Goal: Transaction & Acquisition: Book appointment/travel/reservation

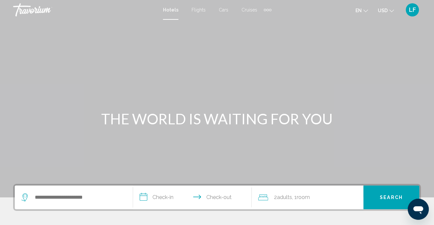
click at [109, 203] on div "Search widget" at bounding box center [73, 197] width 105 height 24
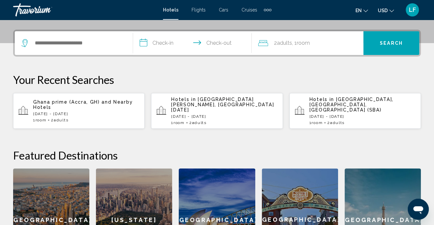
scroll to position [162, 0]
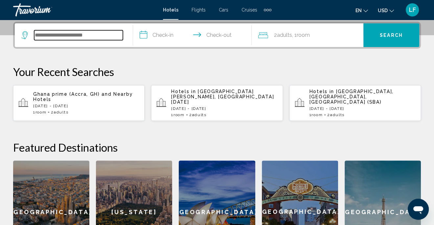
click at [94, 33] on input "Search widget" at bounding box center [78, 35] width 89 height 10
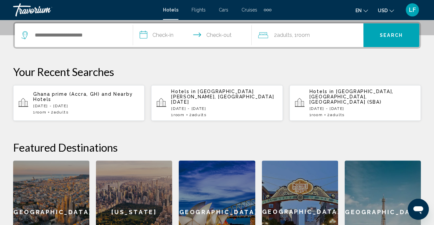
click at [199, 9] on span "Flights" at bounding box center [199, 9] width 14 height 5
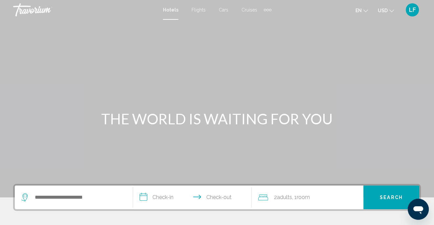
click at [199, 10] on span "Flights" at bounding box center [199, 9] width 14 height 5
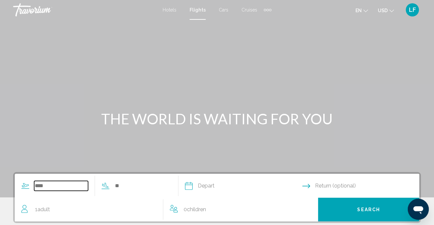
click at [62, 189] on input "Search widget" at bounding box center [61, 186] width 54 height 10
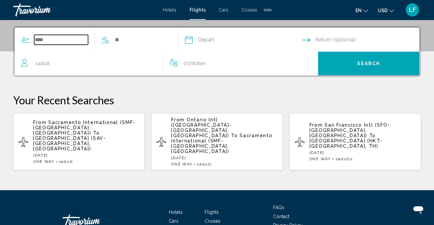
scroll to position [150, 0]
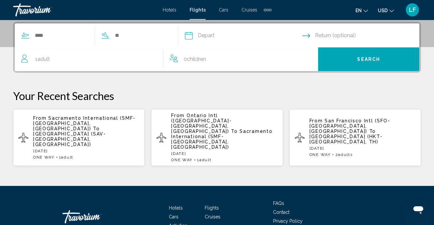
click at [94, 131] on span "[GEOGRAPHIC_DATA] (SAV-[GEOGRAPHIC_DATA], [GEOGRAPHIC_DATA])" at bounding box center [69, 139] width 73 height 16
